Goal: Task Accomplishment & Management: Complete application form

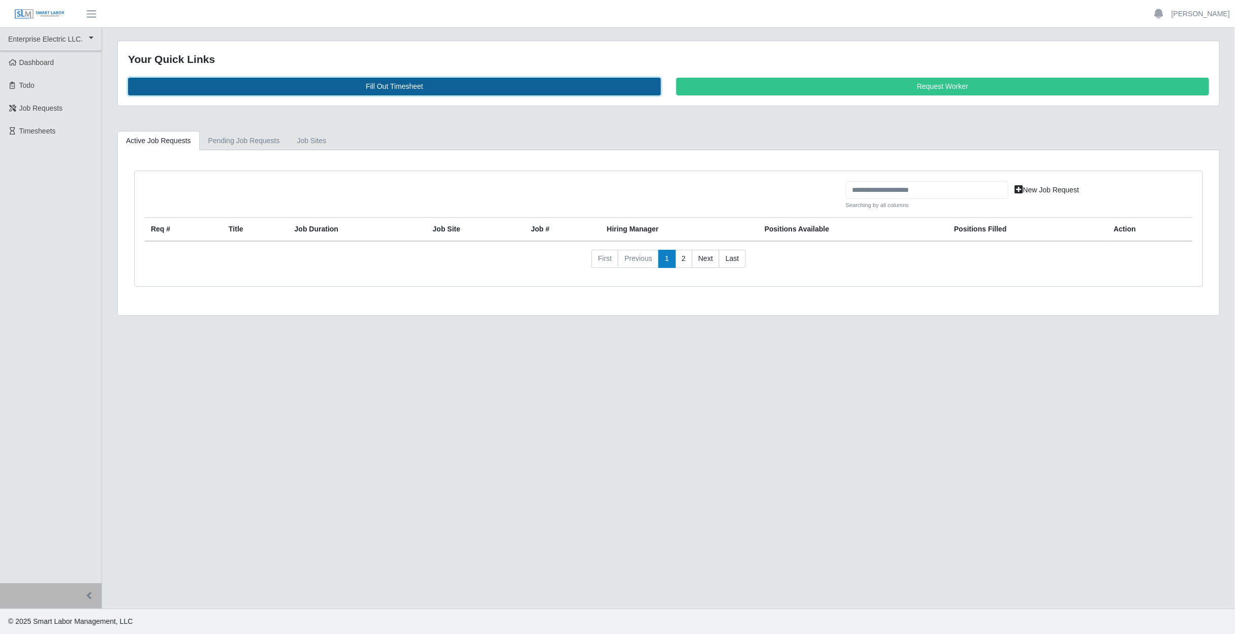
click at [339, 86] on link "Fill Out Timesheet" at bounding box center [394, 87] width 533 height 18
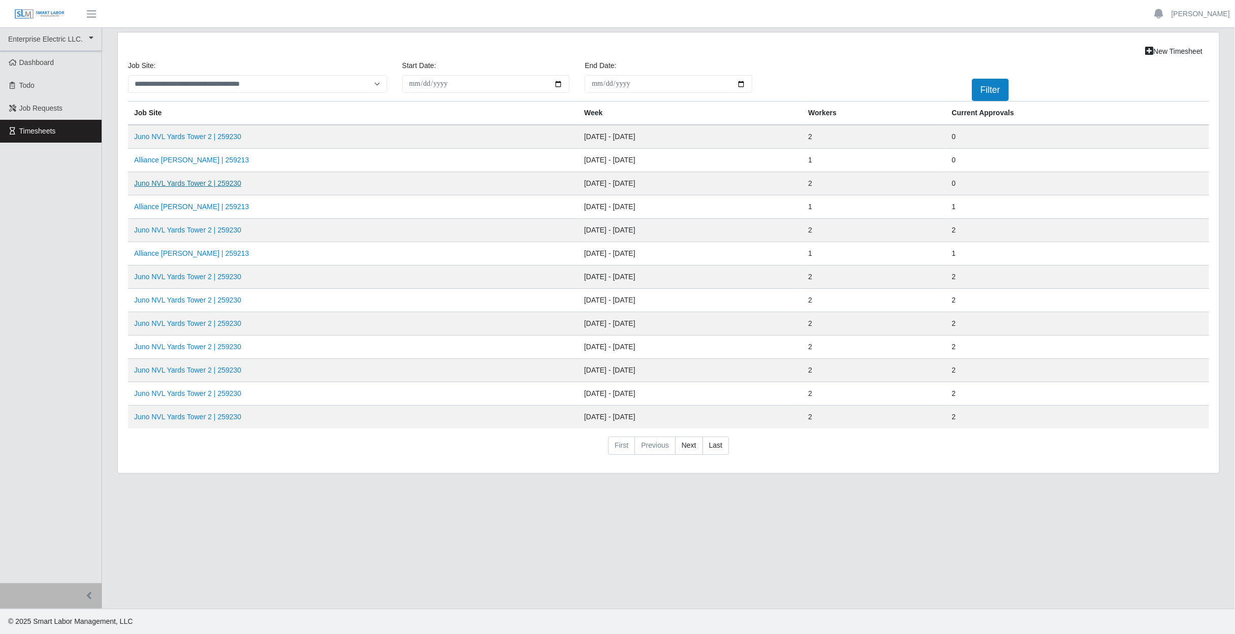
click at [182, 183] on link "Juno NVL Yards Tower 2 | 259230" at bounding box center [187, 183] width 107 height 8
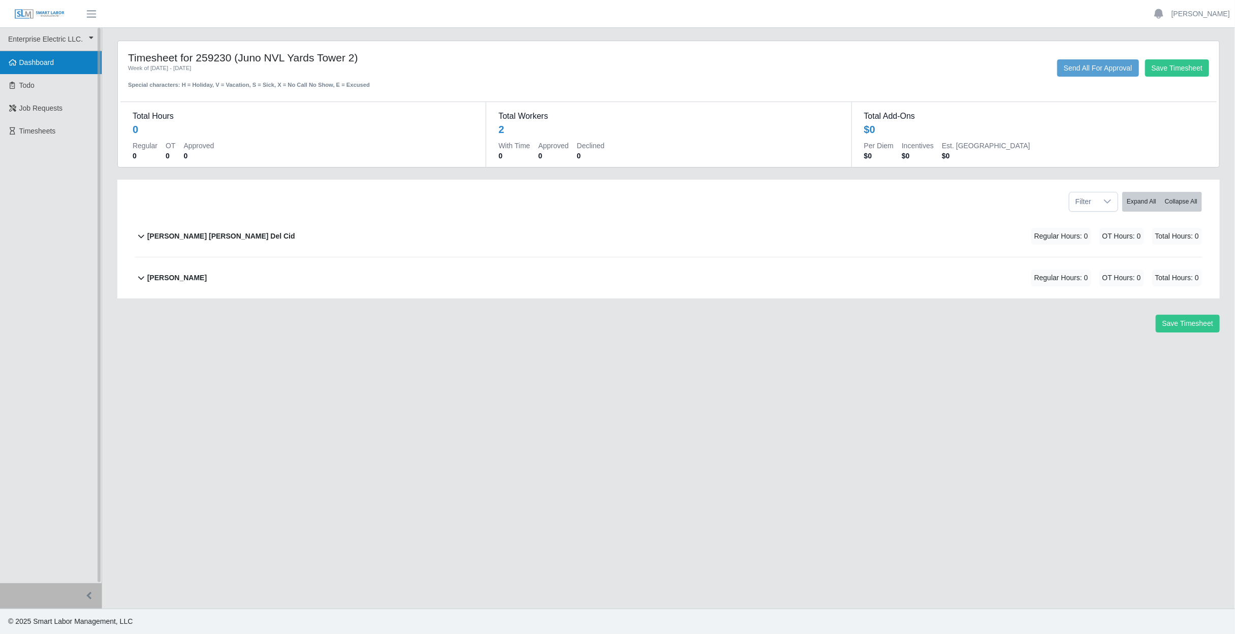
click at [41, 61] on span "Dashboard" at bounding box center [36, 62] width 35 height 8
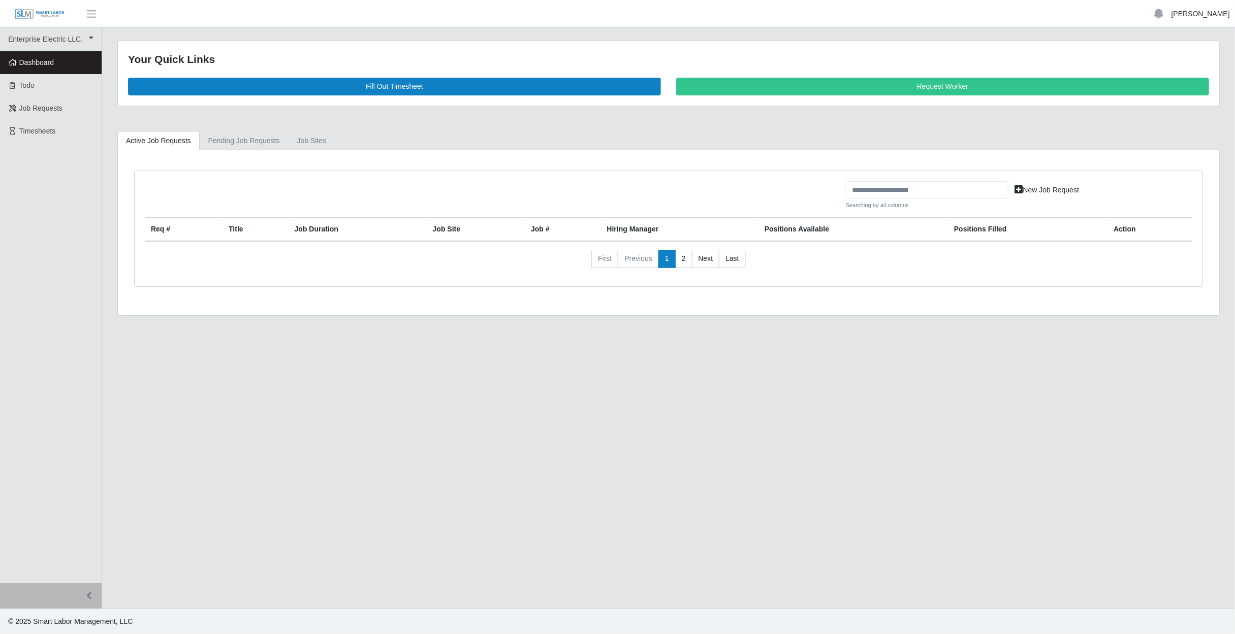
click at [1216, 13] on link "[PERSON_NAME]" at bounding box center [1200, 14] width 58 height 11
click at [1180, 68] on link "Logout" at bounding box center [1188, 70] width 91 height 21
